Goal: Task Accomplishment & Management: Manage account settings

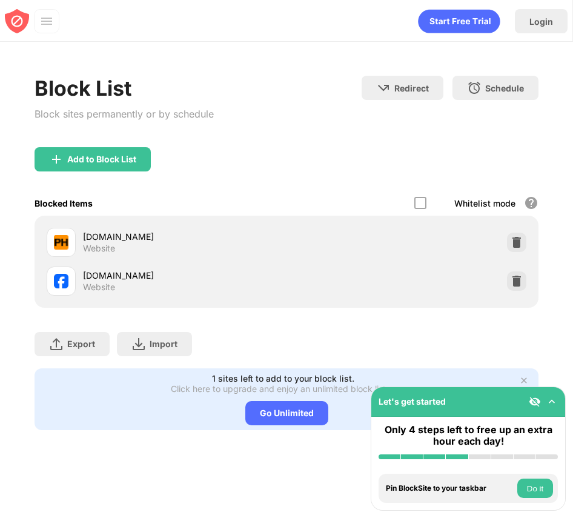
click at [521, 282] on img at bounding box center [517, 281] width 12 height 12
